Goal: Find specific page/section: Find specific page/section

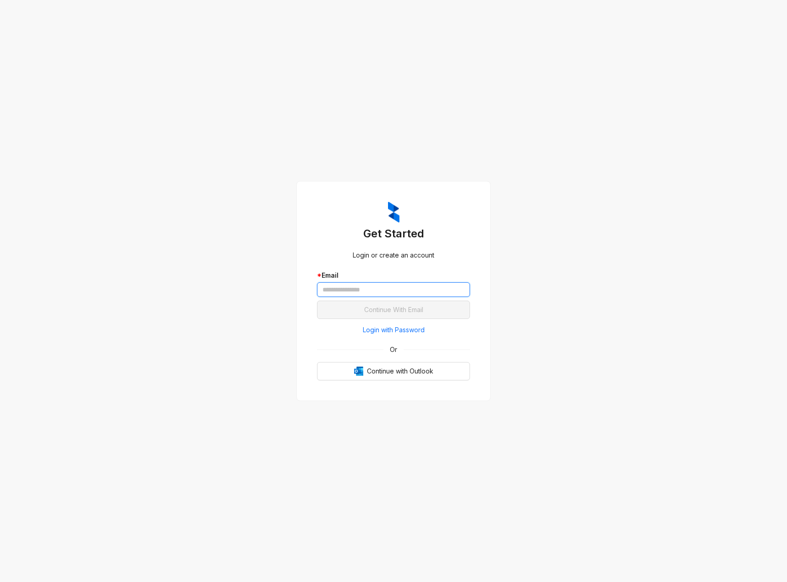
click at [390, 286] on input "text" at bounding box center [393, 289] width 153 height 15
paste input "**********"
type input "**********"
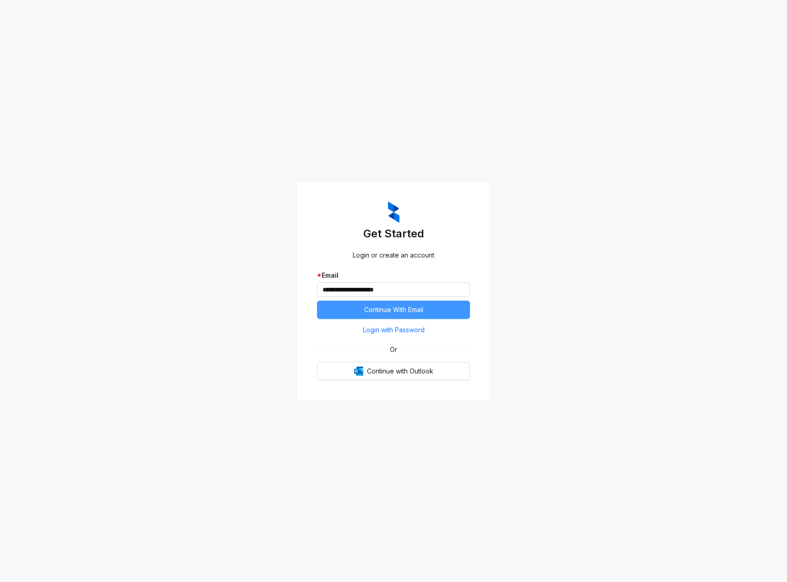
click at [391, 304] on button "Continue With Email" at bounding box center [393, 310] width 153 height 18
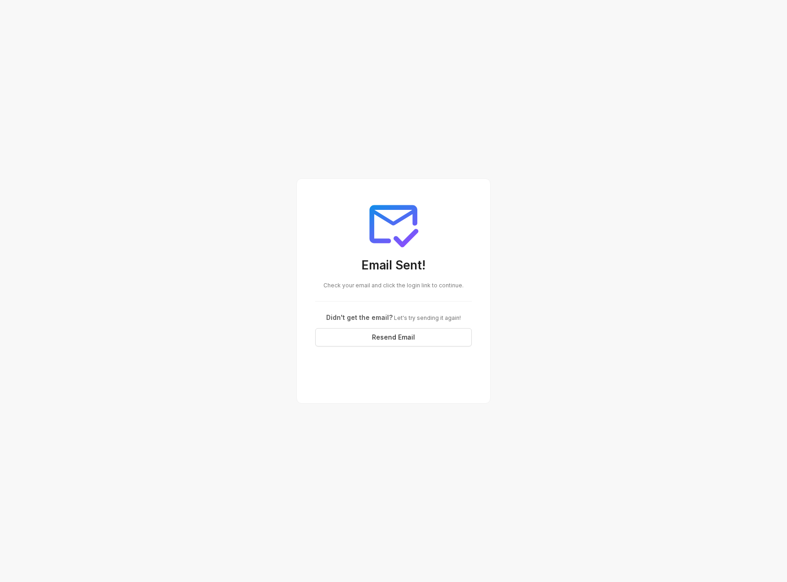
click at [419, 285] on span "Check your email and click the login link to continue." at bounding box center [394, 285] width 140 height 7
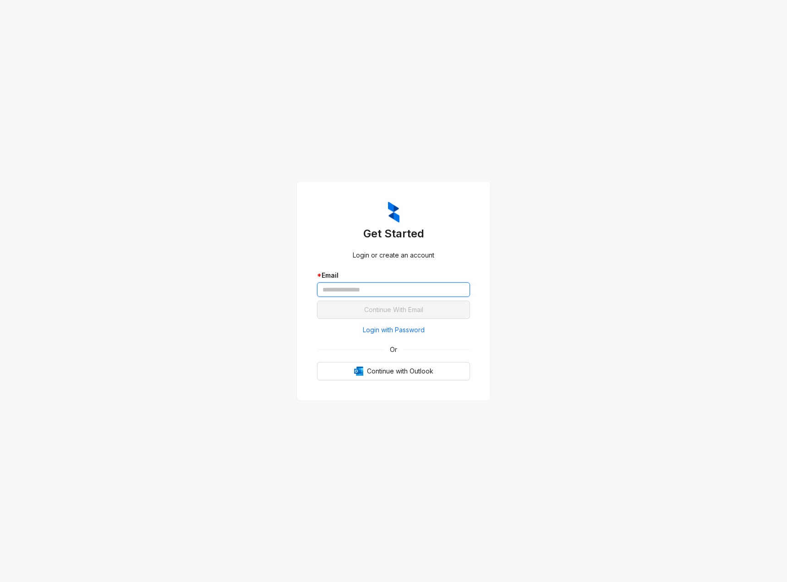
click at [376, 288] on input "text" at bounding box center [393, 289] width 153 height 15
paste input "**********"
type input "**********"
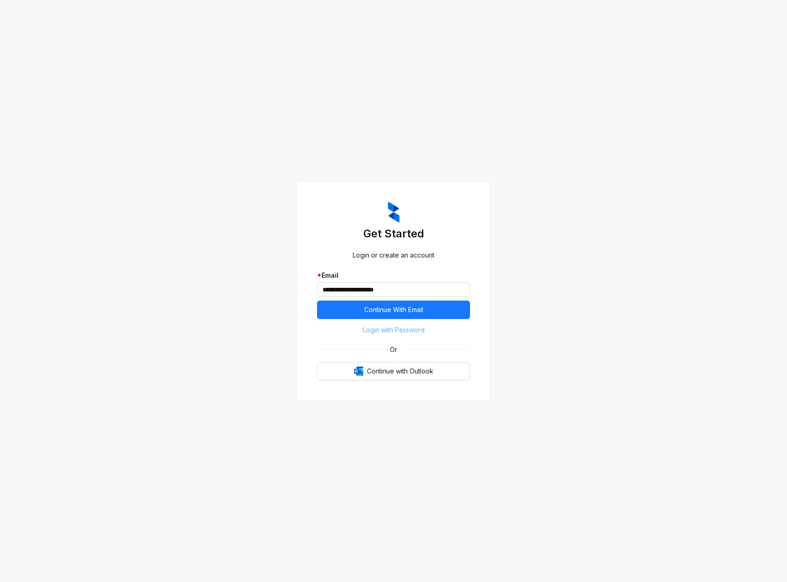
click at [379, 328] on span "Login with Password" at bounding box center [394, 330] width 62 height 10
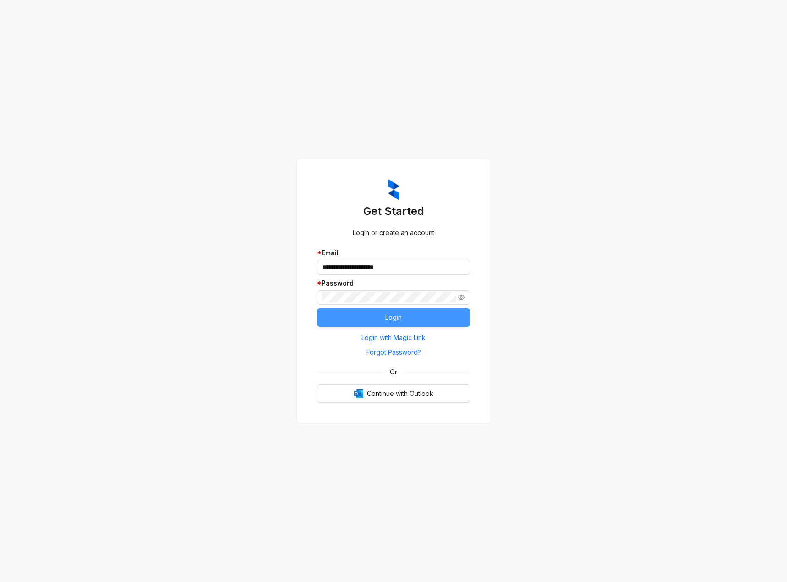
click at [424, 320] on button "Login" at bounding box center [393, 317] width 153 height 18
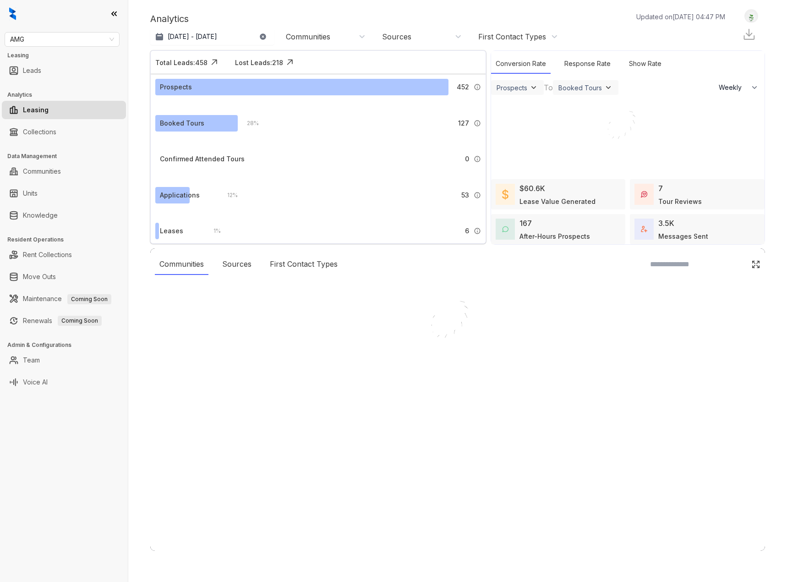
select select "******"
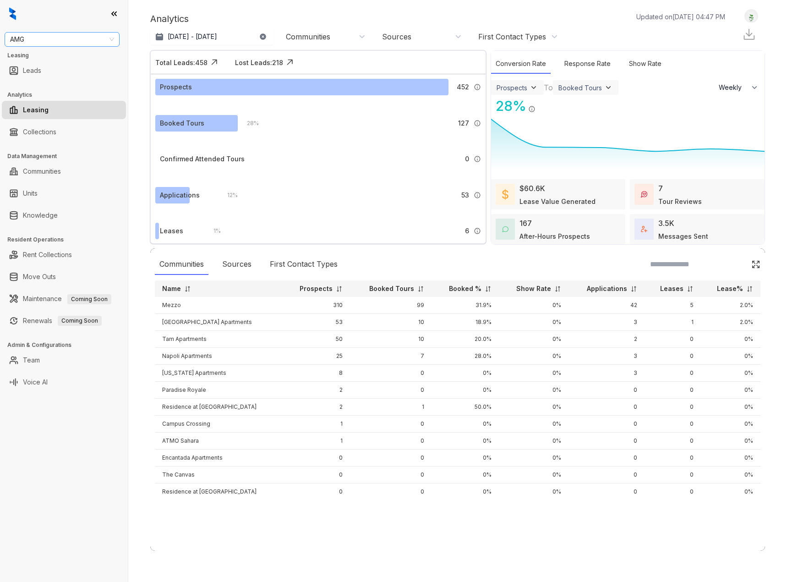
click at [70, 40] on span "AMG" at bounding box center [62, 40] width 104 height 14
click at [58, 209] on link "Knowledge" at bounding box center [40, 215] width 35 height 18
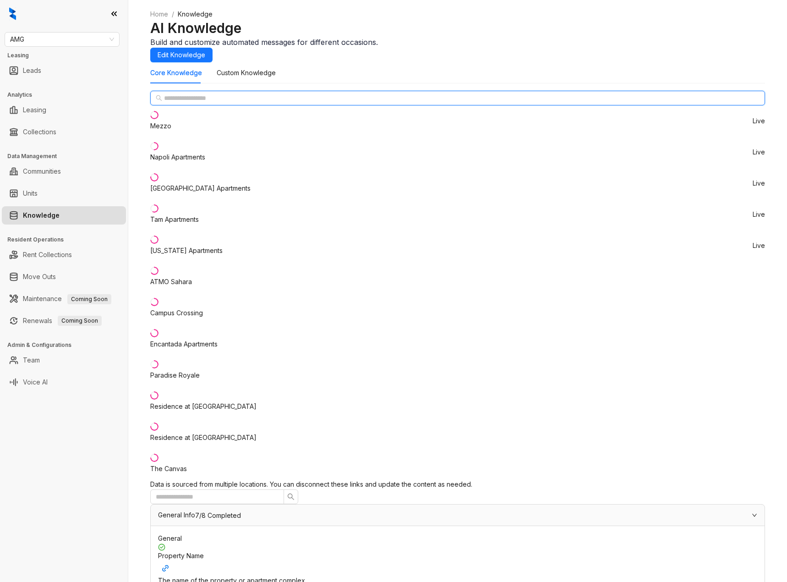
click at [211, 103] on input "text" at bounding box center [458, 98] width 588 height 10
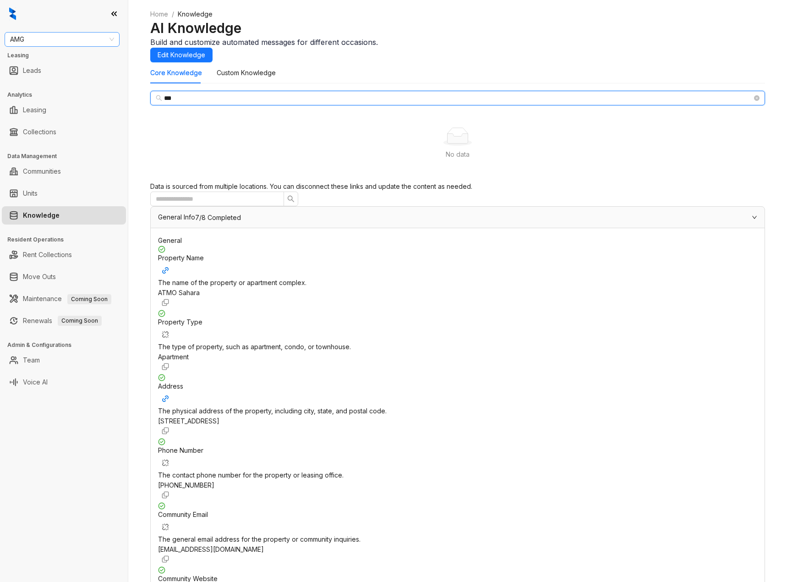
click at [52, 42] on span "AMG" at bounding box center [62, 40] width 104 height 14
type input "***"
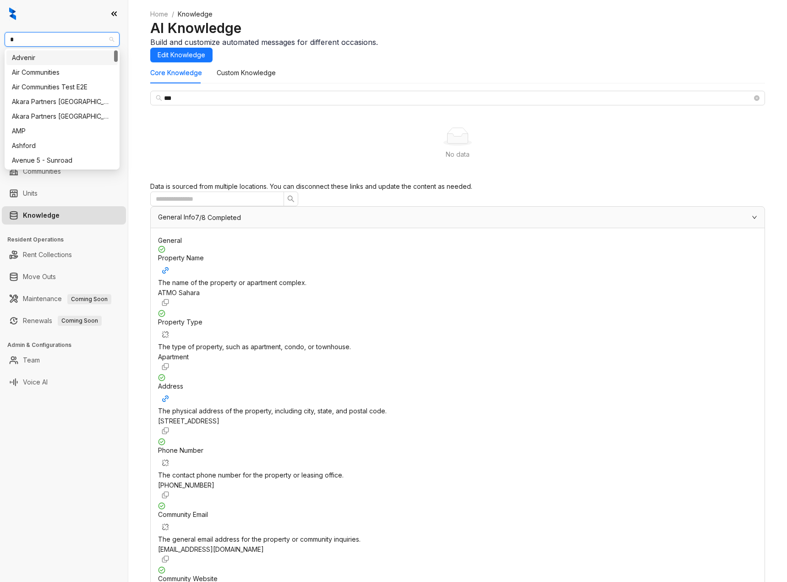
type input "**"
drag, startPoint x: 44, startPoint y: 137, endPoint x: 58, endPoint y: 130, distance: 16.2
click at [44, 136] on div "Fairfield" at bounding box center [61, 131] width 111 height 15
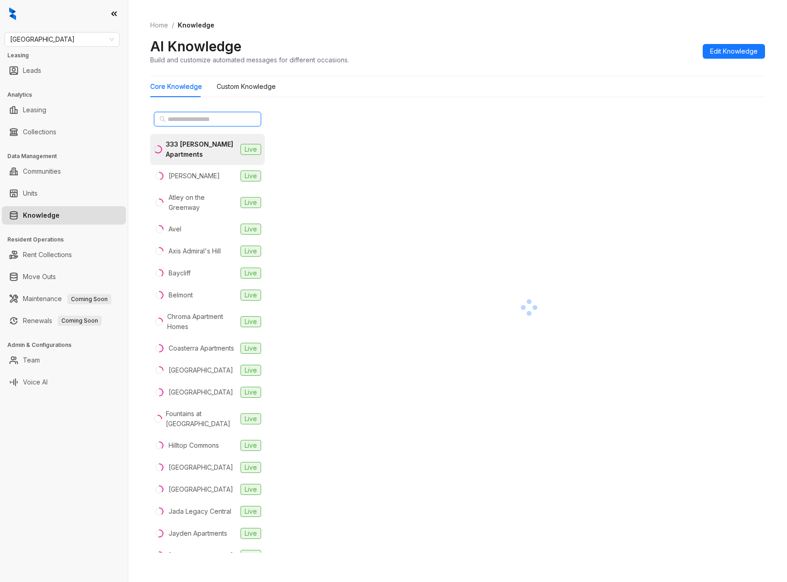
paste input "**********"
click at [201, 115] on input "text" at bounding box center [208, 119] width 81 height 10
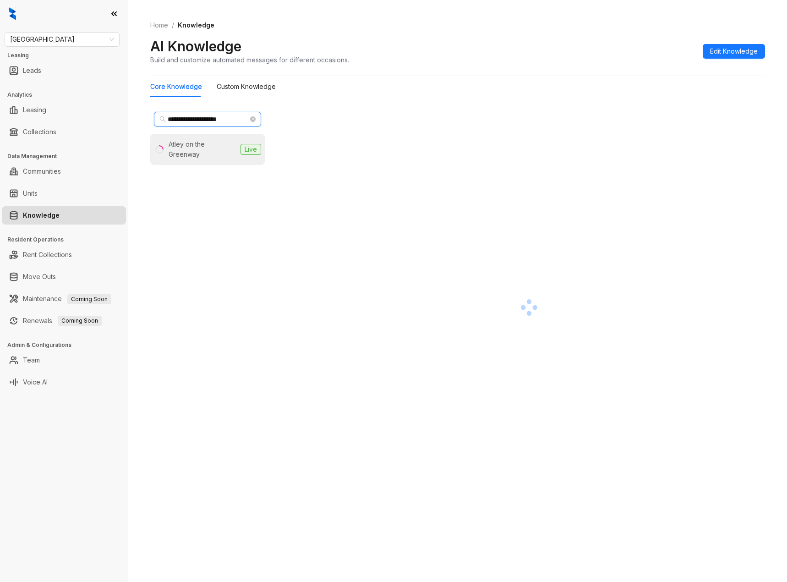
type input "**********"
click at [203, 146] on div "Atley on the Greenway" at bounding box center [203, 149] width 68 height 20
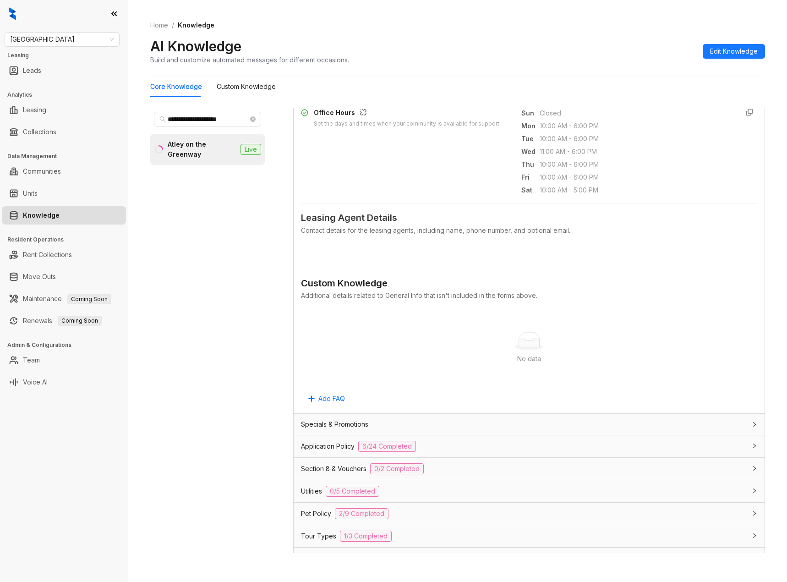
scroll to position [412, 0]
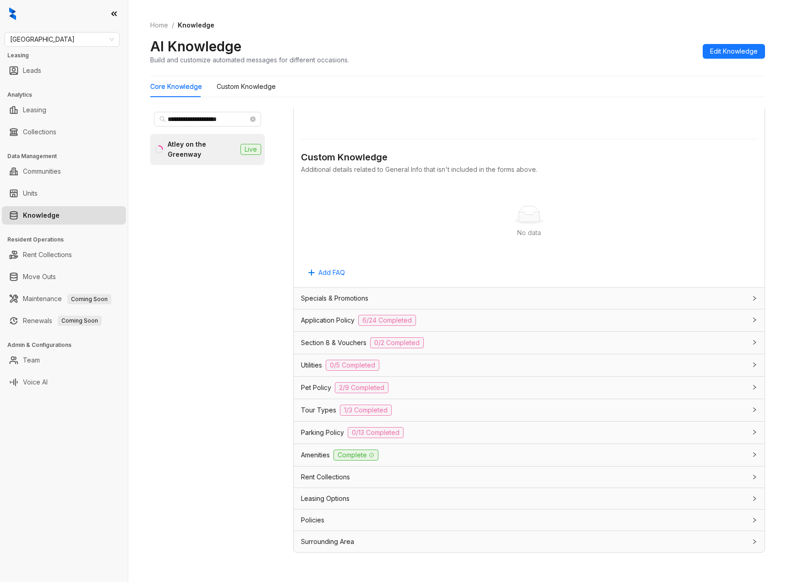
click at [374, 498] on div "Leasing Options" at bounding box center [523, 499] width 445 height 10
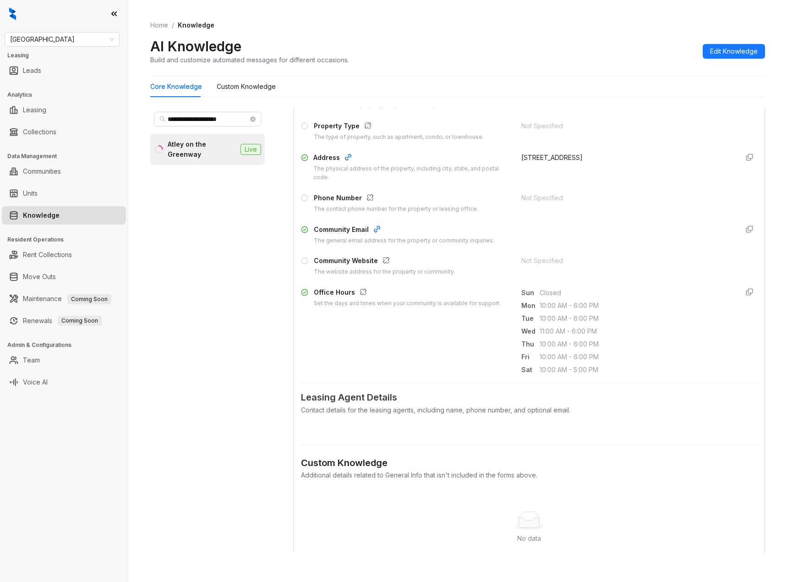
scroll to position [0, 0]
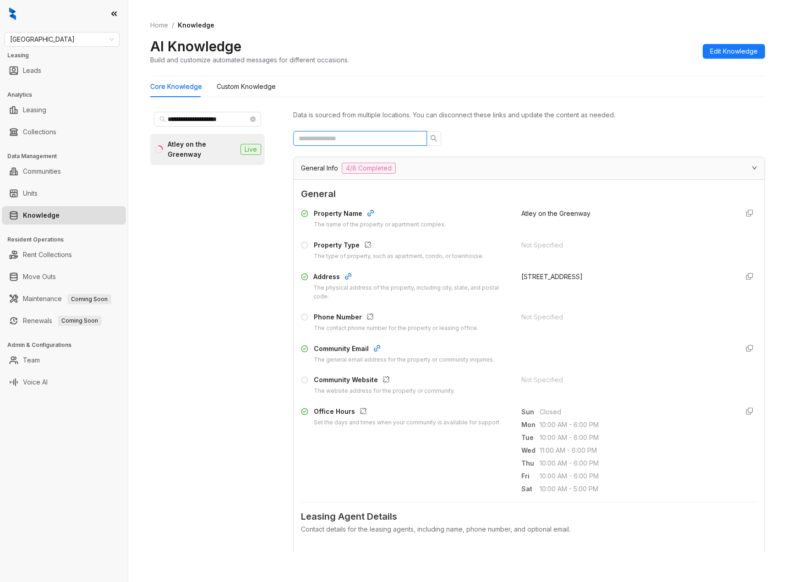
click at [354, 137] on input "text" at bounding box center [356, 138] width 115 height 10
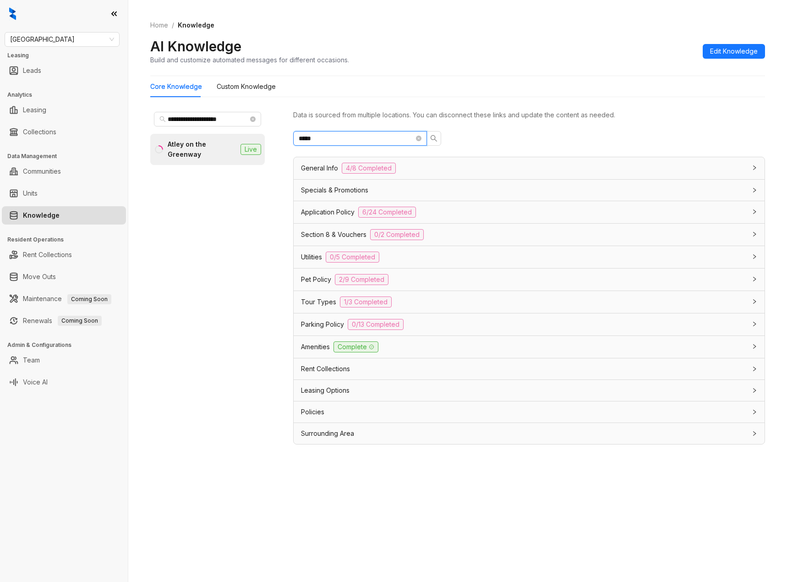
type input "*****"
click at [395, 389] on div "Leasing Options" at bounding box center [523, 390] width 445 height 10
click at [382, 383] on div "Leasing Options" at bounding box center [529, 390] width 471 height 21
click at [377, 373] on div "Rent Collections" at bounding box center [523, 369] width 445 height 10
click at [349, 297] on span "1/3 Completed" at bounding box center [366, 302] width 52 height 11
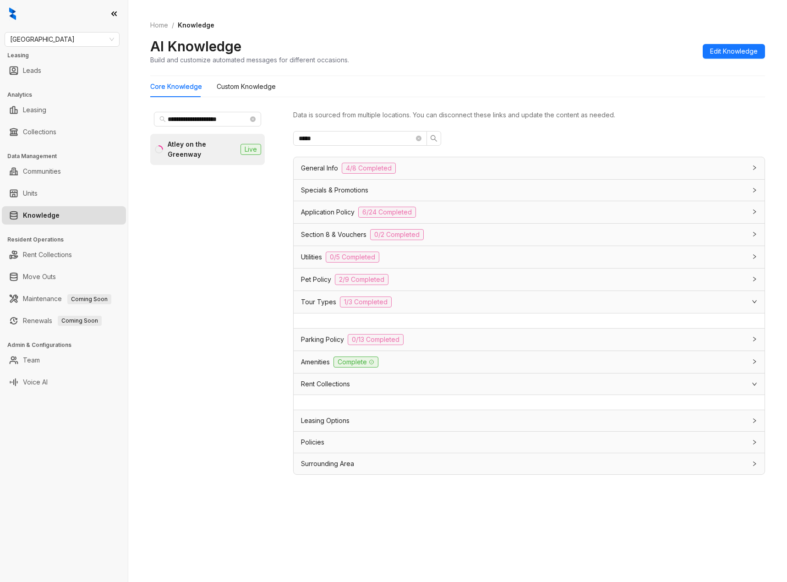
click at [342, 334] on div "Parking Policy 0/13 Completed" at bounding box center [523, 339] width 445 height 11
click at [344, 177] on div "General Info 4/8 Completed" at bounding box center [529, 168] width 471 height 22
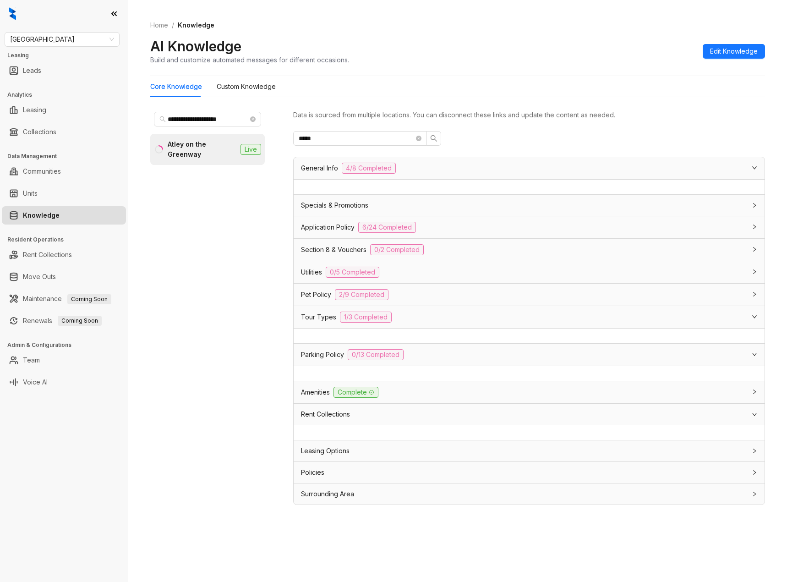
click at [404, 206] on div "Specials & Promotions" at bounding box center [523, 205] width 445 height 10
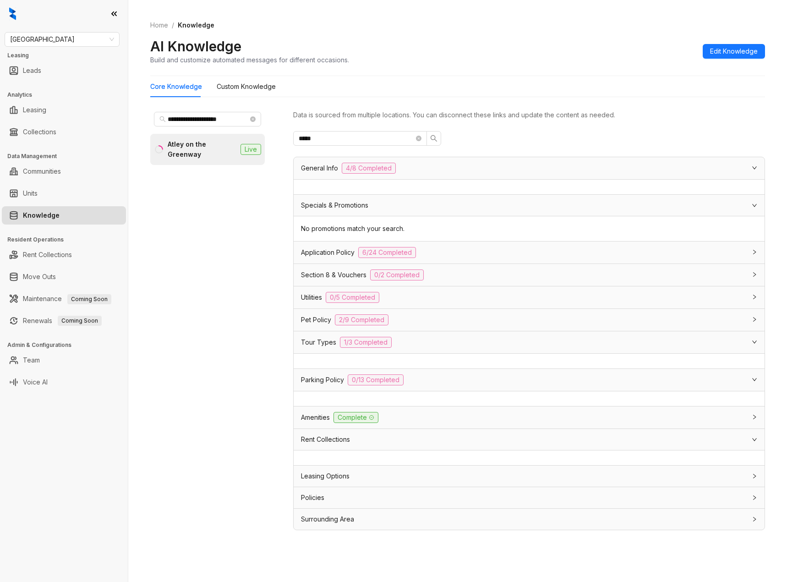
click at [389, 241] on div "No promotions match your search." at bounding box center [529, 228] width 471 height 25
click at [391, 264] on div "Application Policy 6/24 Completed" at bounding box center [529, 253] width 471 height 22
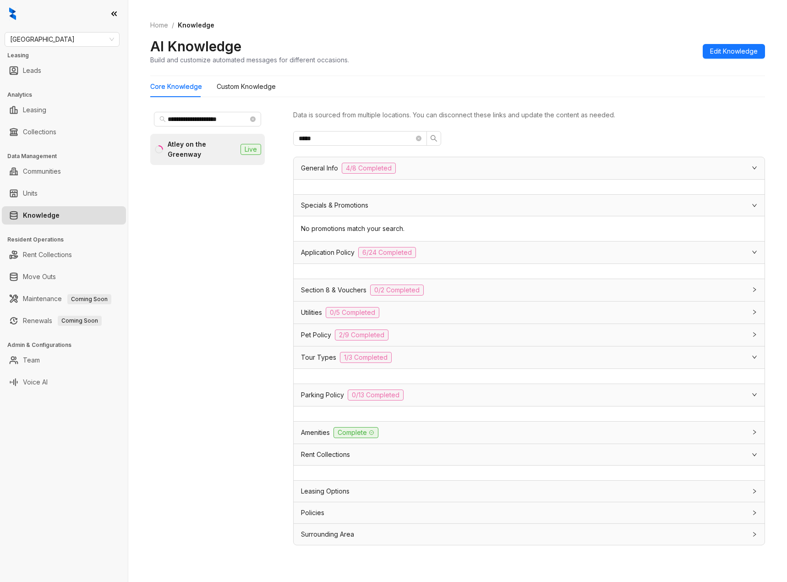
click at [394, 279] on div "Application Policy 6/24 Completed" at bounding box center [529, 261] width 471 height 38
click at [390, 296] on span "0/2 Completed" at bounding box center [397, 290] width 54 height 11
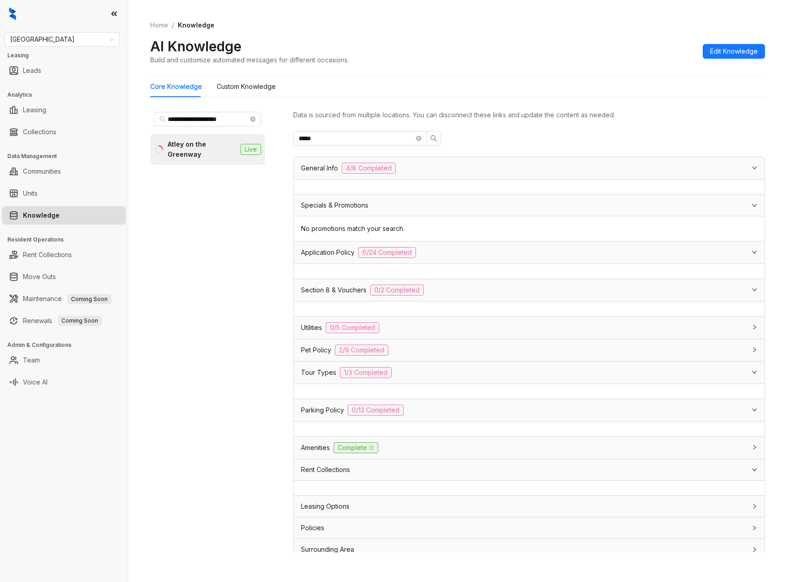
click at [375, 333] on span "0/5 Completed" at bounding box center [353, 327] width 54 height 11
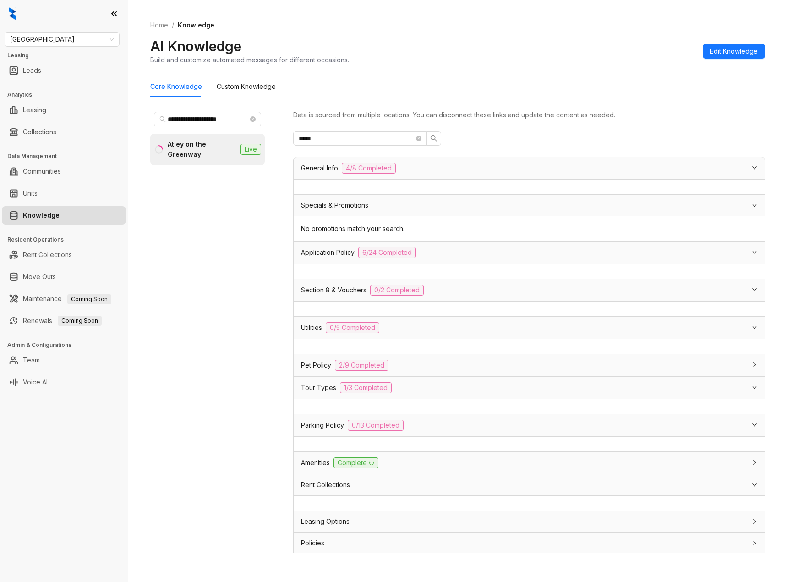
click at [385, 376] on div "Pet Policy 2/9 Completed" at bounding box center [529, 365] width 471 height 22
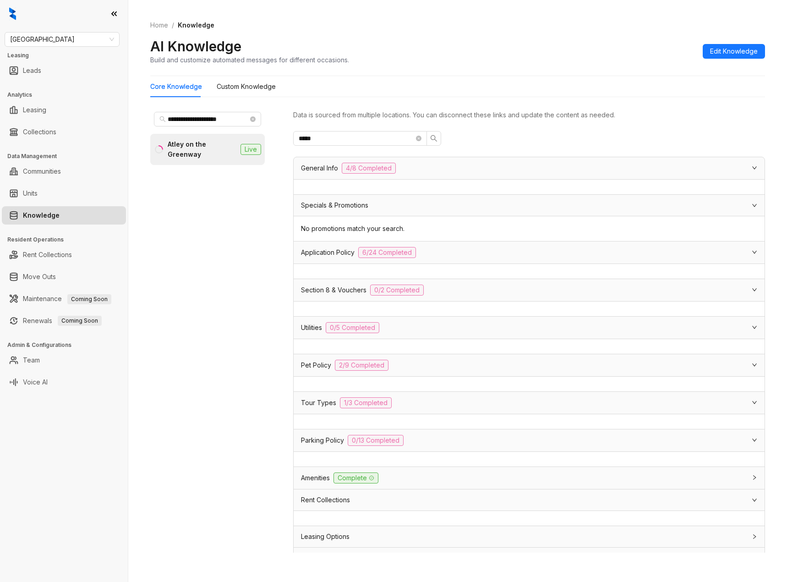
click at [394, 391] on div at bounding box center [529, 384] width 471 height 15
click at [386, 408] on span "1/3 Completed" at bounding box center [366, 402] width 52 height 11
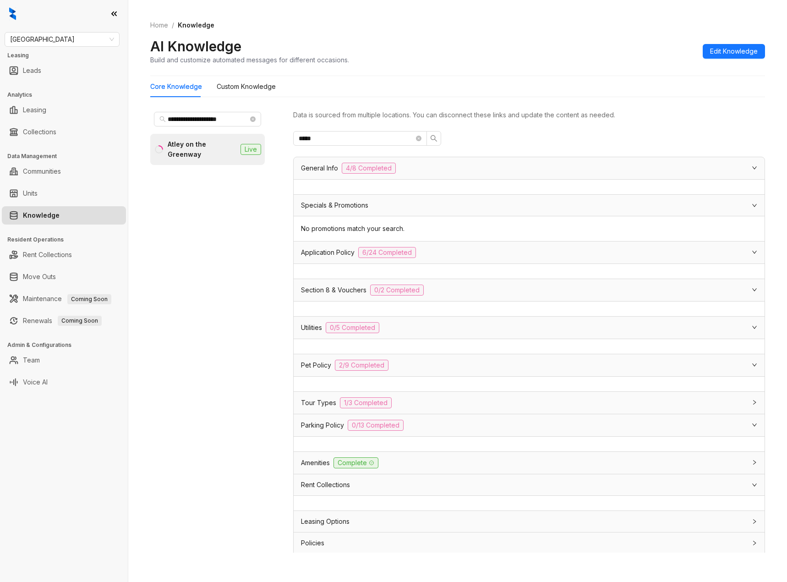
click at [366, 495] on div "Rent Collections" at bounding box center [529, 484] width 471 height 21
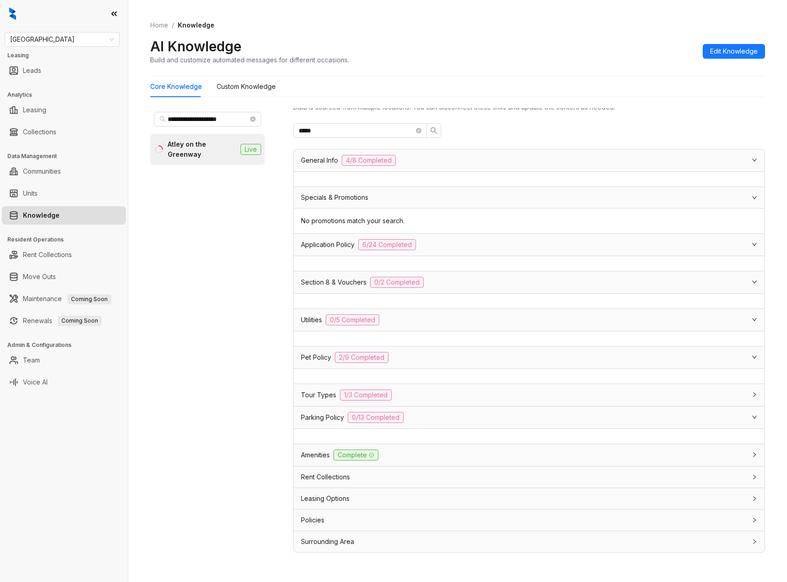
drag, startPoint x: 382, startPoint y: 499, endPoint x: 390, endPoint y: 498, distance: 7.9
click at [383, 499] on div "Leasing Options" at bounding box center [523, 499] width 445 height 10
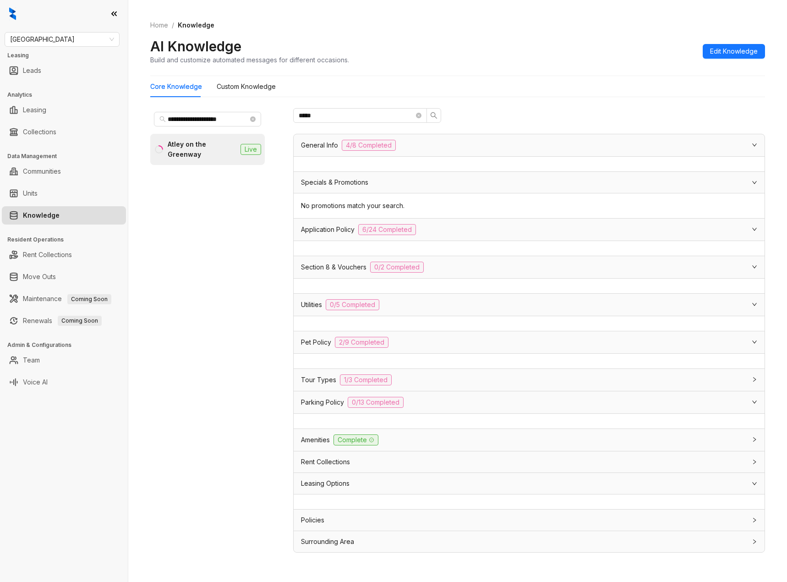
scroll to position [45, 0]
click at [336, 520] on div "Policies" at bounding box center [523, 520] width 445 height 10
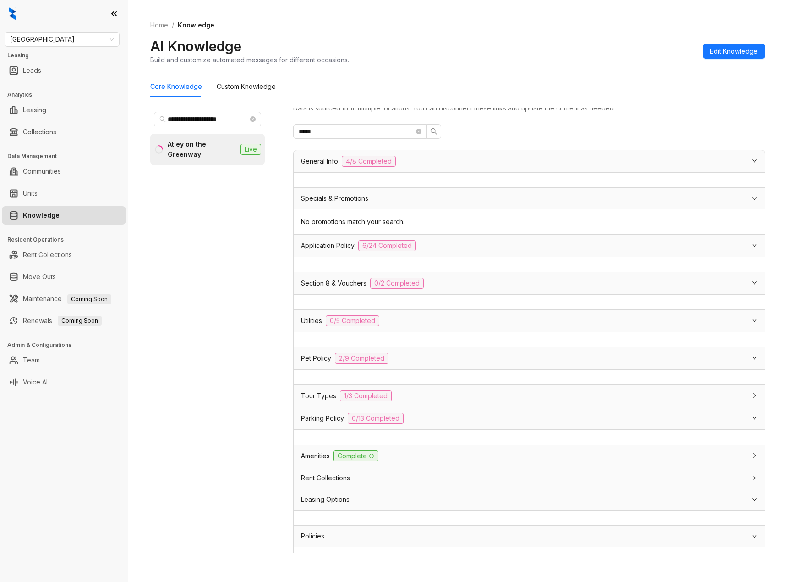
scroll to position [0, 0]
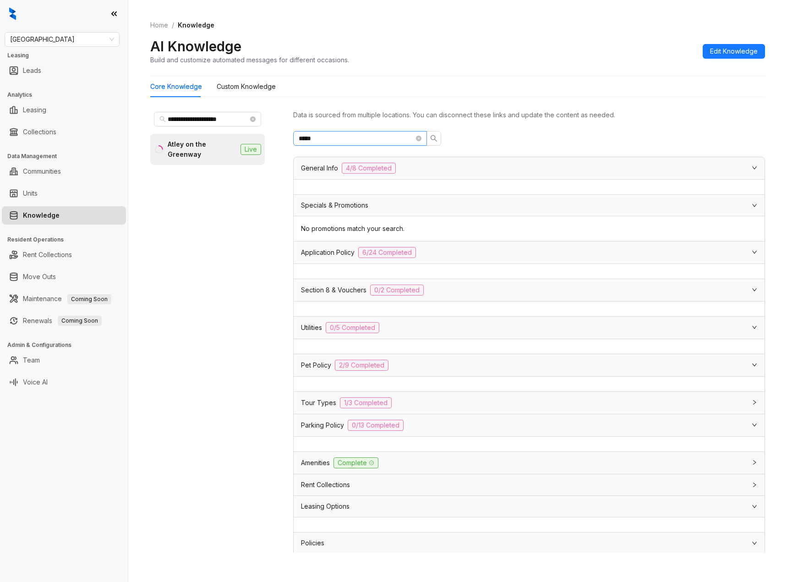
click at [417, 141] on icon "close-circle" at bounding box center [418, 138] width 5 height 5
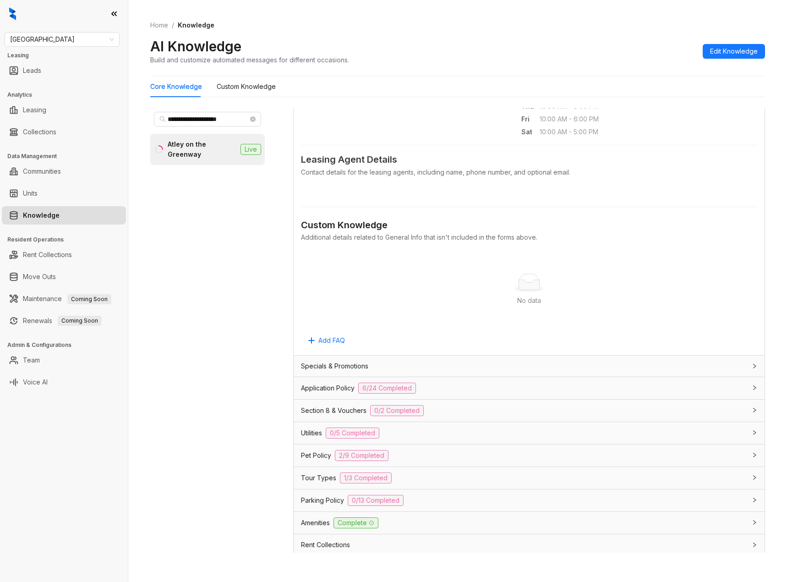
scroll to position [367, 0]
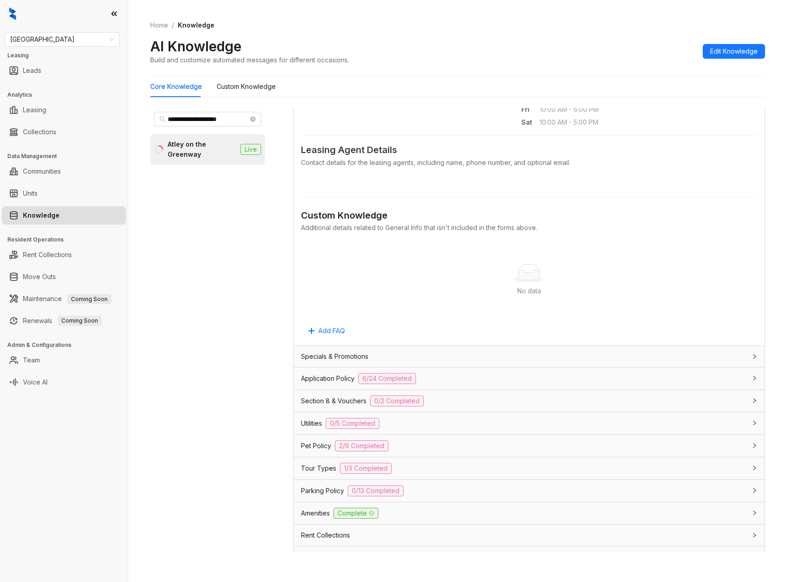
click at [365, 359] on span "Specials & Promotions" at bounding box center [334, 357] width 67 height 10
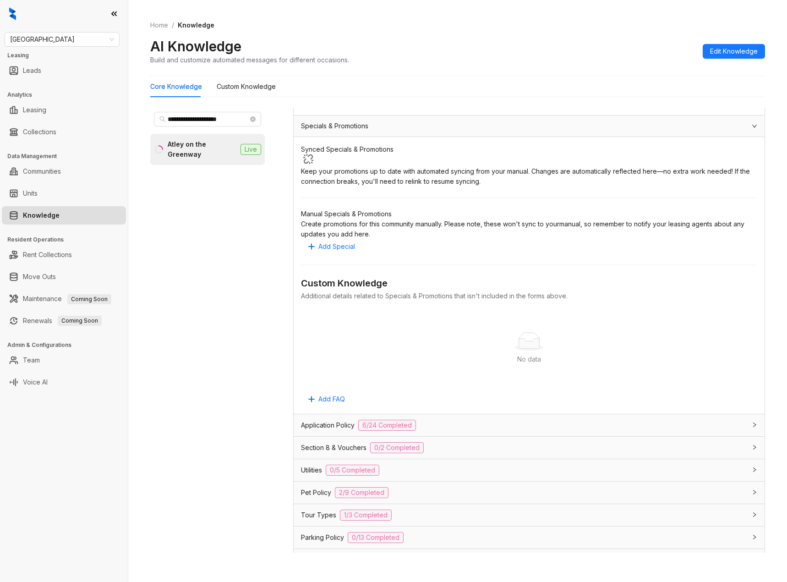
scroll to position [687, 0]
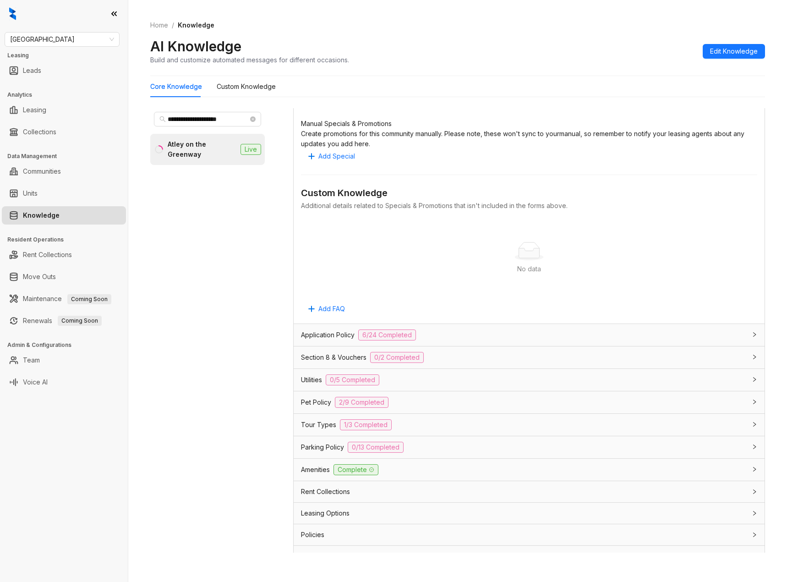
click at [352, 340] on span "Application Policy" at bounding box center [328, 335] width 54 height 10
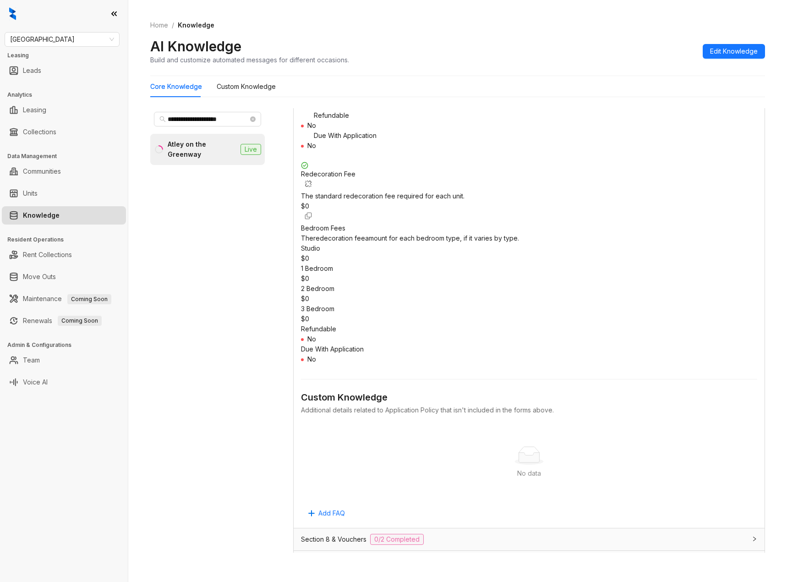
scroll to position [1871, 0]
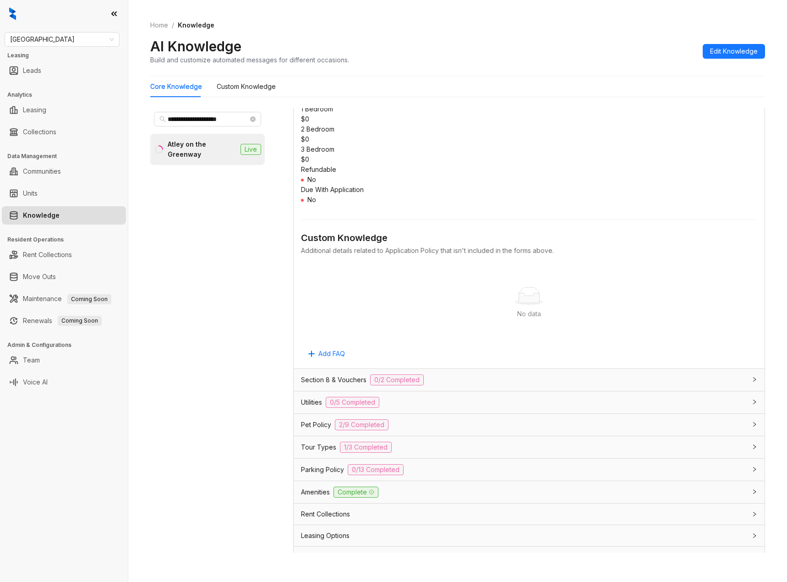
click at [378, 531] on div "Leasing Options" at bounding box center [523, 536] width 445 height 10
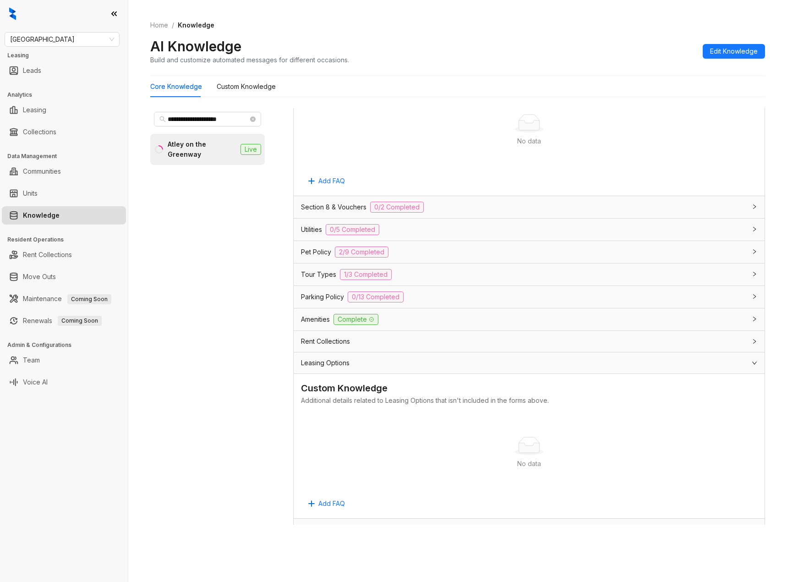
scroll to position [29, 0]
click at [356, 523] on div "Policies" at bounding box center [523, 528] width 445 height 10
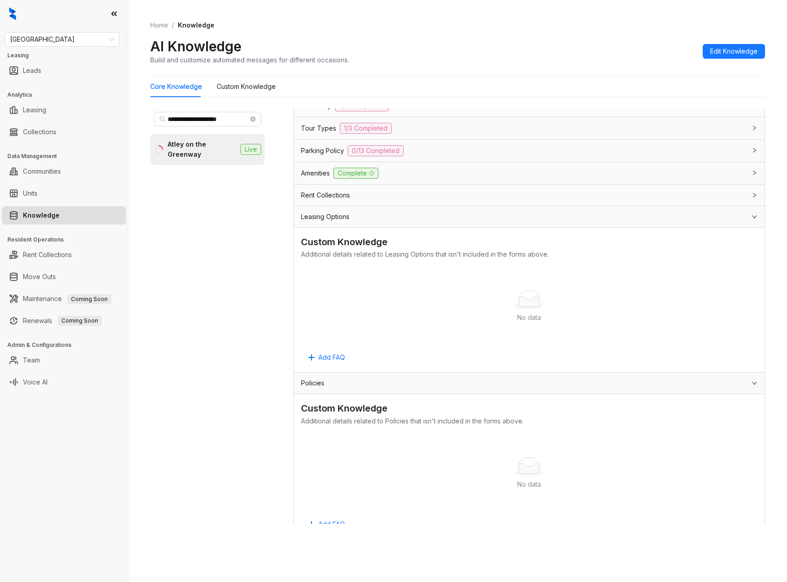
click at [354, 545] on span "Surrounding Area" at bounding box center [327, 550] width 53 height 10
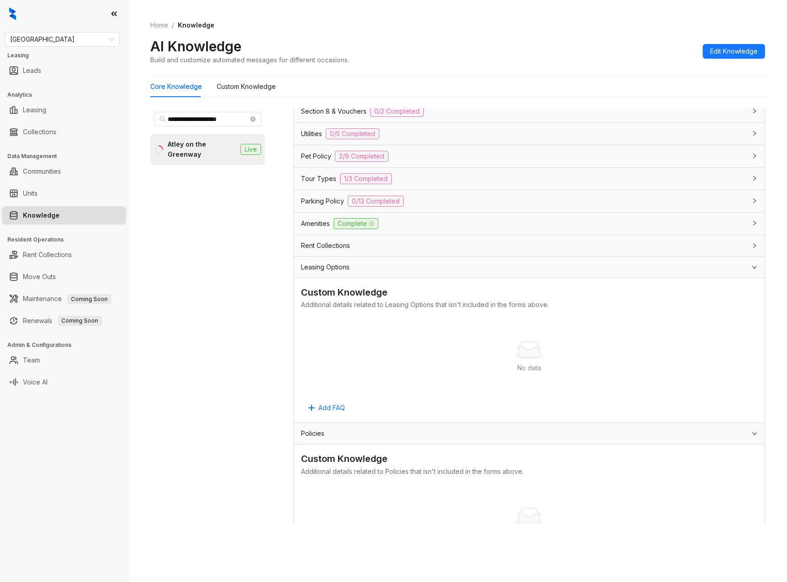
scroll to position [1932, 0]
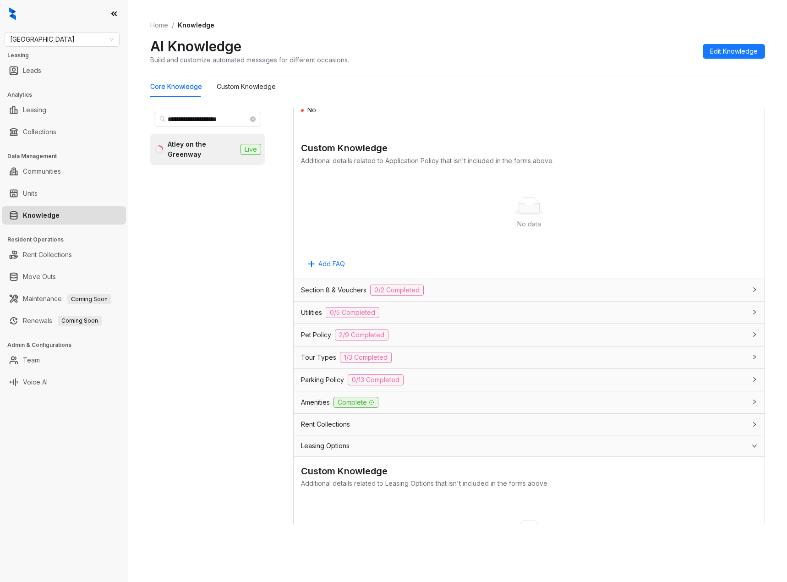
drag, startPoint x: 345, startPoint y: 346, endPoint x: 346, endPoint y: 340, distance: 6.5
click at [346, 374] on div "Parking Policy 0/13 Completed" at bounding box center [523, 379] width 445 height 11
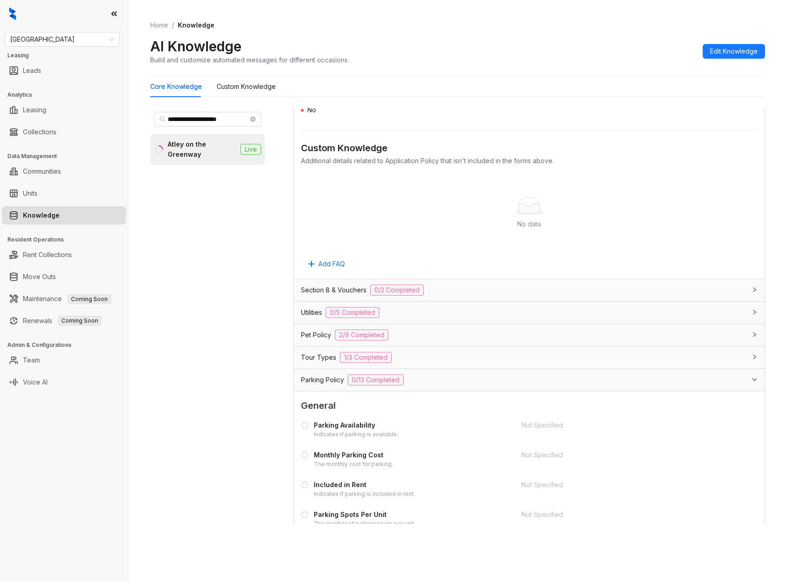
click at [347, 352] on span "1/3 Completed" at bounding box center [366, 357] width 52 height 11
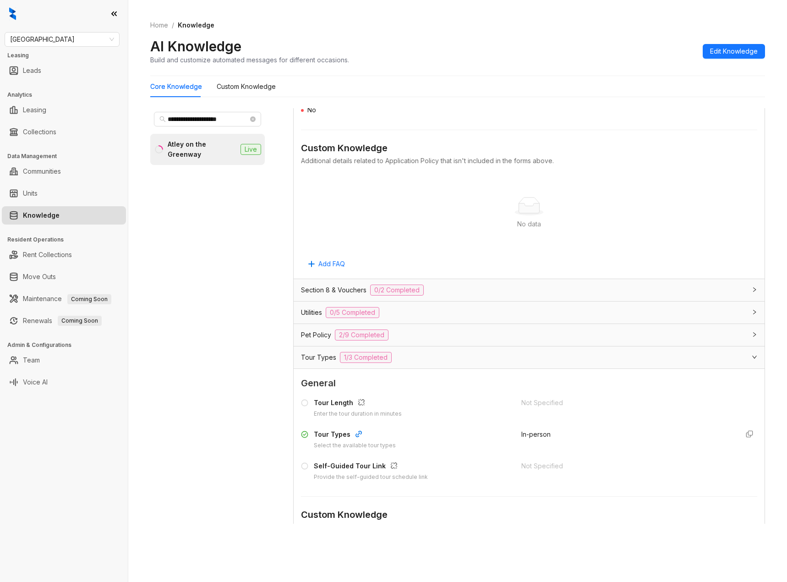
click at [351, 324] on div "Pet Policy 2/9 Completed" at bounding box center [529, 335] width 471 height 22
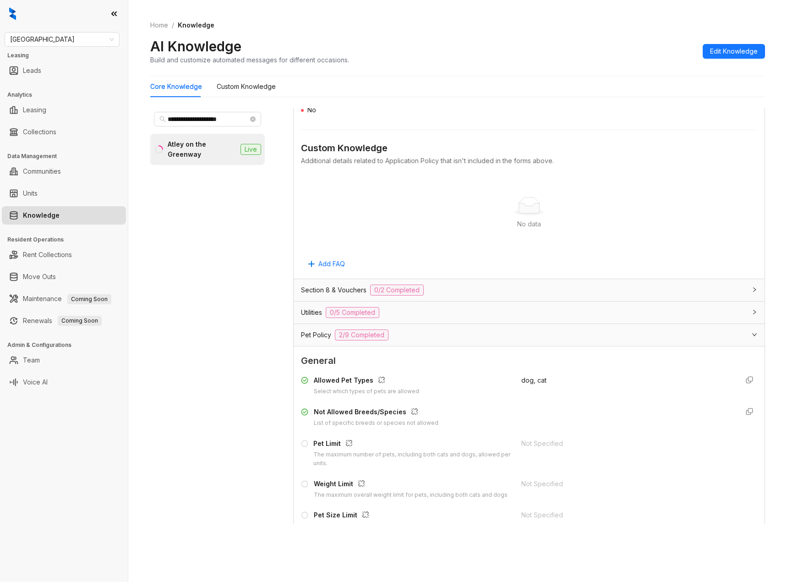
click at [363, 302] on div "Utilities 0/5 Completed" at bounding box center [529, 313] width 471 height 22
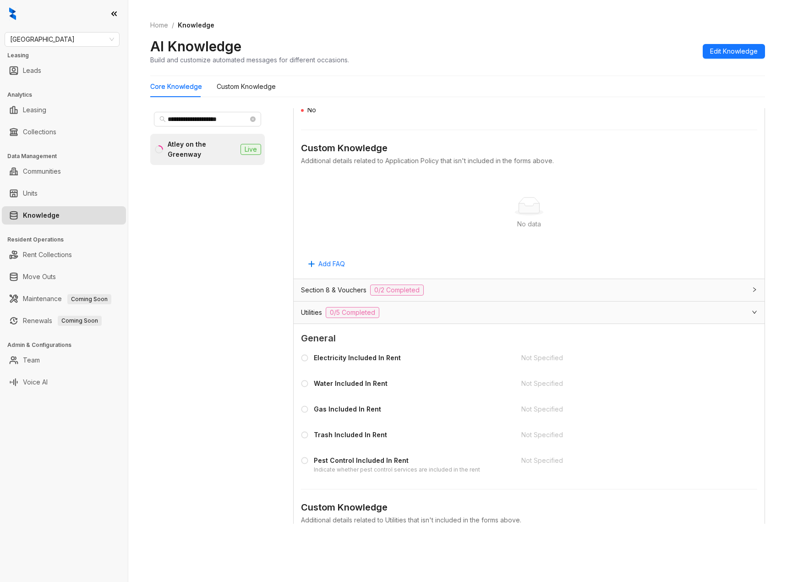
click at [377, 279] on div "Section 8 & Vouchers 0/2 Completed" at bounding box center [529, 290] width 471 height 22
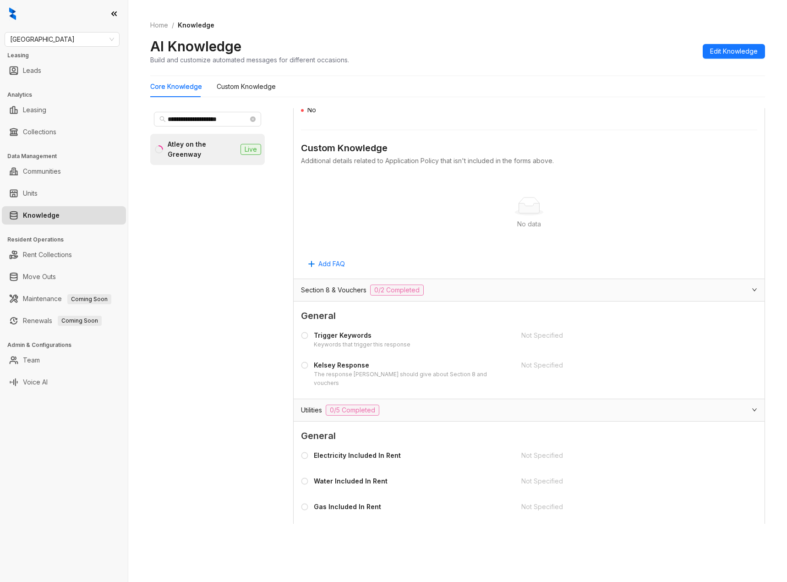
scroll to position [2116, 0]
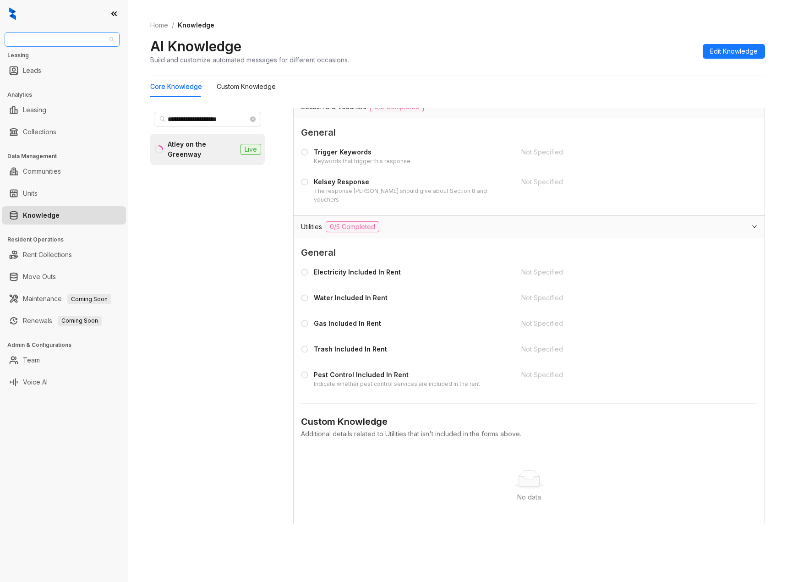
click at [69, 43] on span "Fairfield" at bounding box center [62, 40] width 104 height 14
click at [59, 73] on div "Case and Associates" at bounding box center [62, 74] width 100 height 10
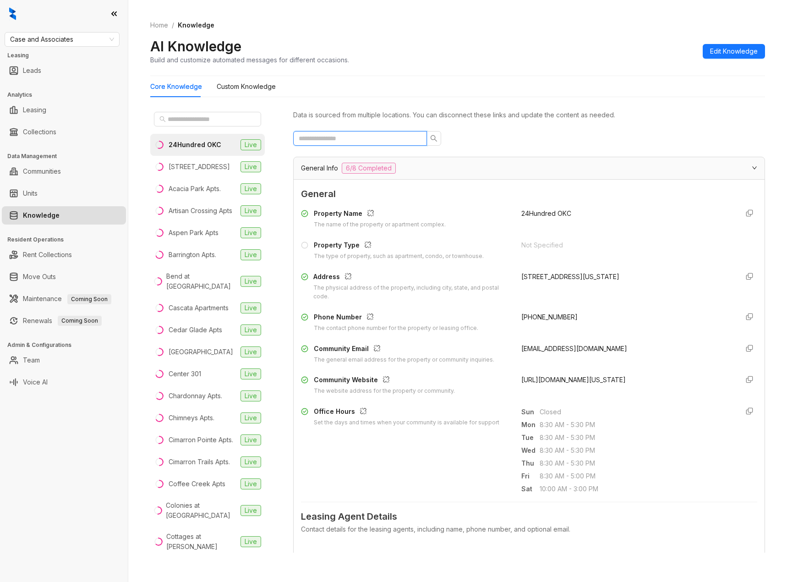
click at [343, 142] on input "text" at bounding box center [356, 138] width 115 height 10
paste input "**********"
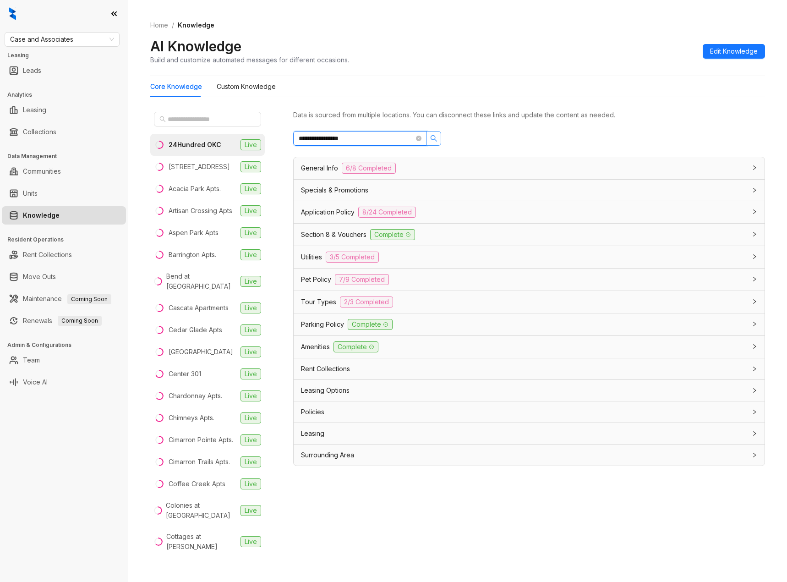
click at [433, 140] on icon "search" at bounding box center [434, 138] width 6 height 6
type input "**********"
click at [416, 138] on span "**********" at bounding box center [360, 138] width 134 height 15
click at [235, 123] on input "text" at bounding box center [208, 119] width 81 height 10
paste input "**********"
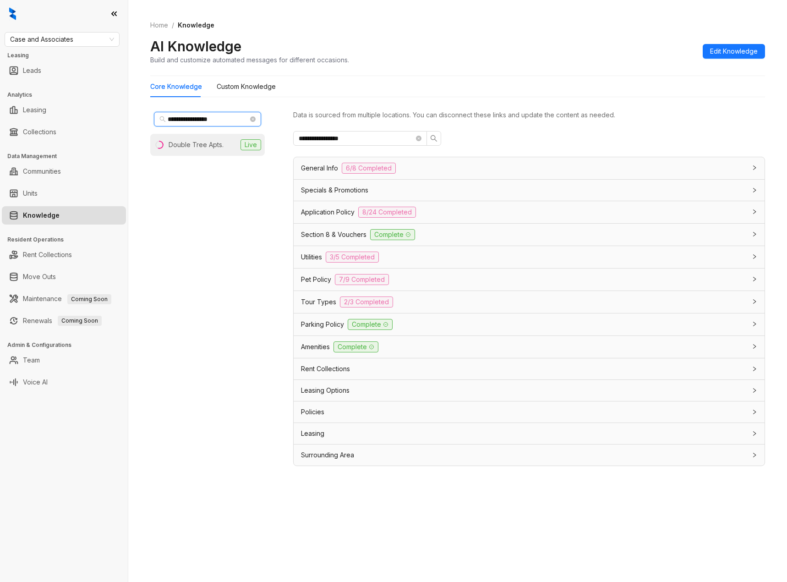
type input "**********"
drag, startPoint x: 228, startPoint y: 145, endPoint x: 233, endPoint y: 147, distance: 5.7
click at [228, 145] on li "Double Tree Apts. Live" at bounding box center [207, 145] width 115 height 22
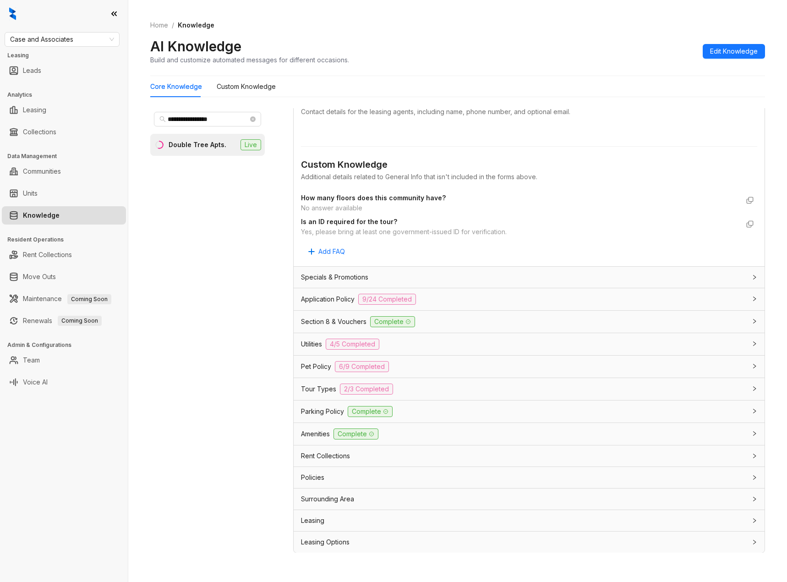
scroll to position [418, 0]
click at [382, 299] on span "9/24 Completed" at bounding box center [387, 298] width 58 height 11
